Goal: Check status: Check status

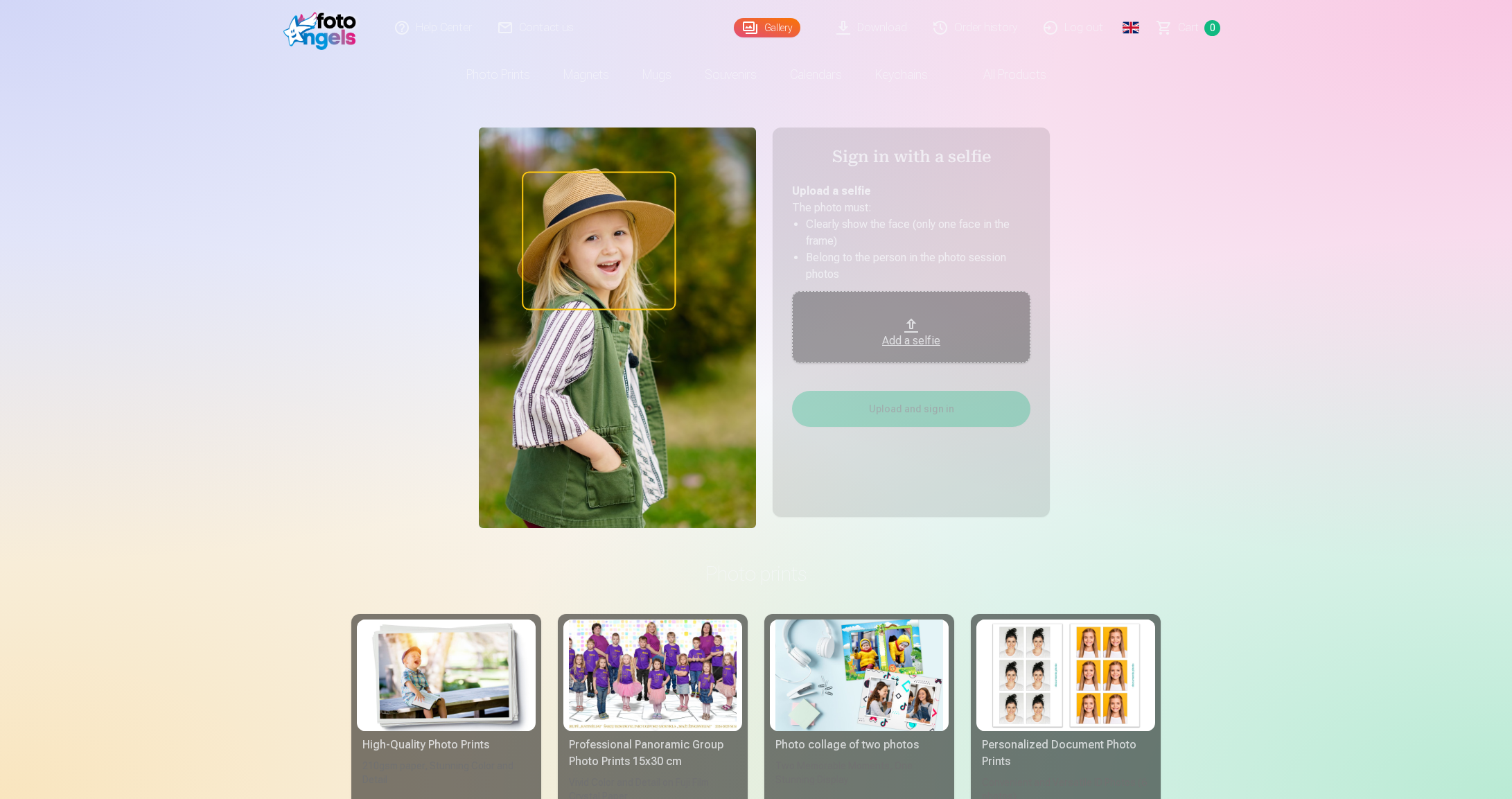
click at [988, 31] on link "Order history" at bounding box center [976, 28] width 110 height 56
